Goal: Information Seeking & Learning: Learn about a topic

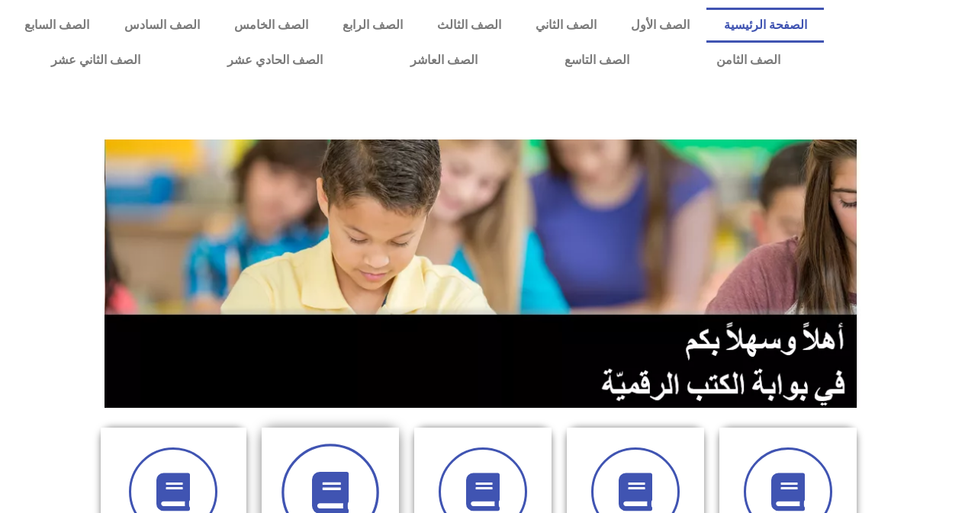
click at [352, 476] on span at bounding box center [330, 493] width 98 height 98
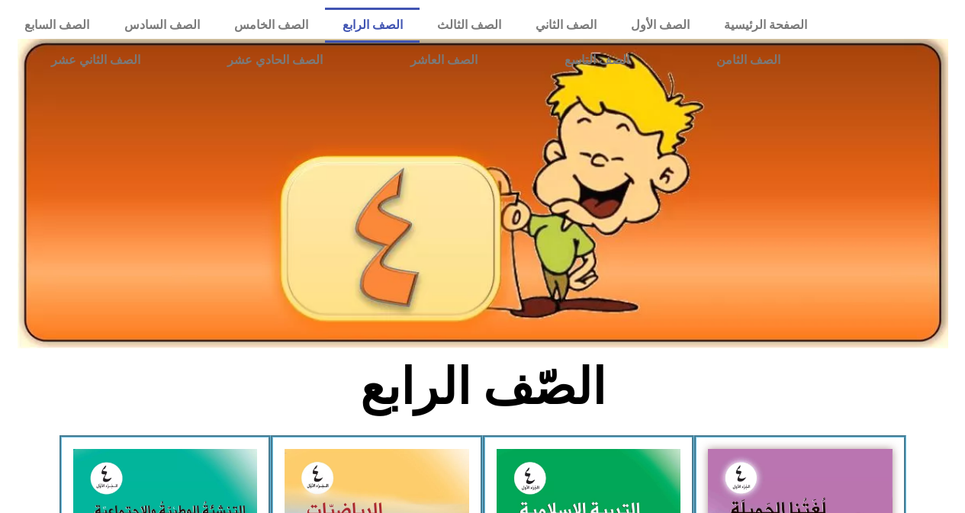
scroll to position [30, 0]
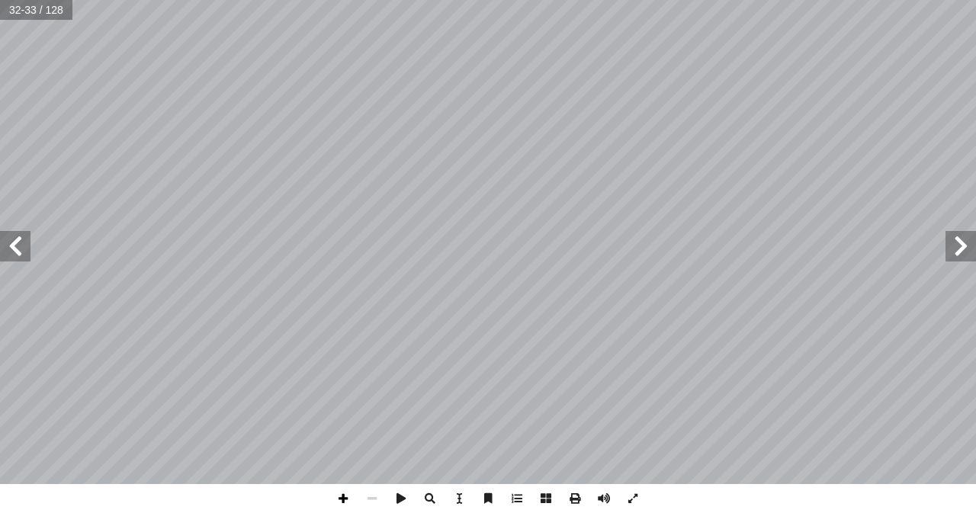
click at [348, 499] on span at bounding box center [343, 498] width 29 height 29
